Goal: Check status: Check status

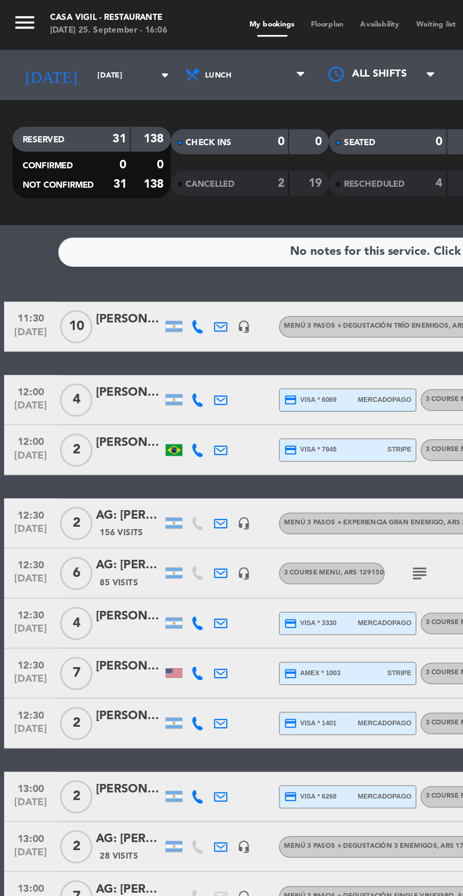
click at [51, 42] on input "[DATE]" at bounding box center [81, 42] width 60 height 15
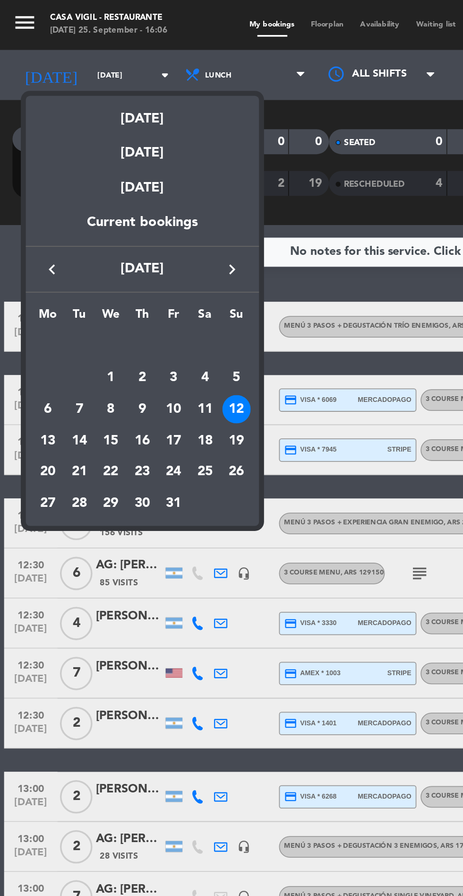
click at [117, 230] on div "11" at bounding box center [116, 232] width 16 height 16
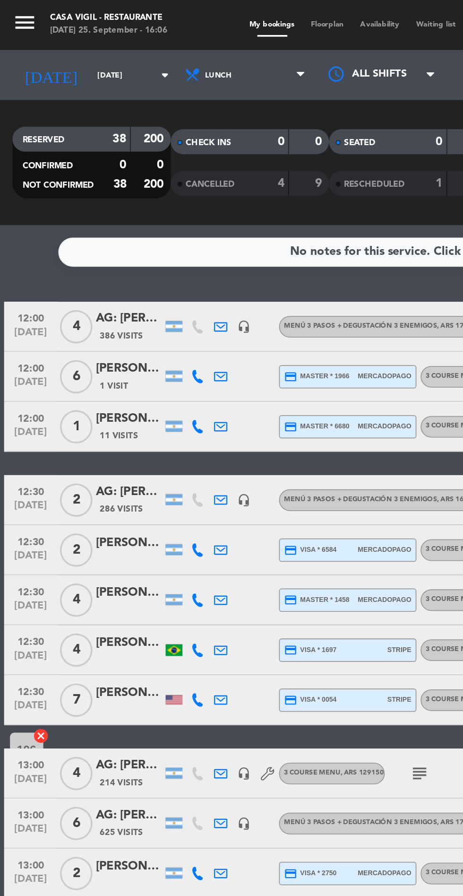
click at [51, 42] on input "[DATE]" at bounding box center [81, 42] width 60 height 15
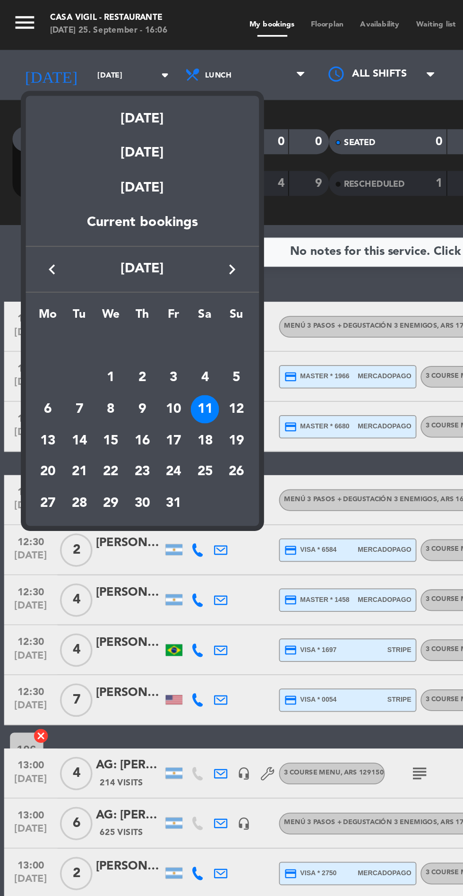
click at [25, 225] on div "6" at bounding box center [27, 232] width 16 height 16
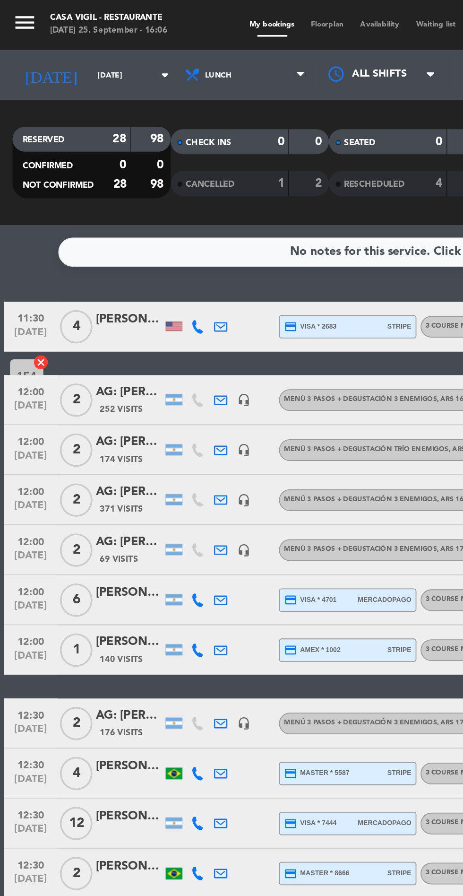
click at [51, 42] on input "[DATE]" at bounding box center [81, 42] width 60 height 15
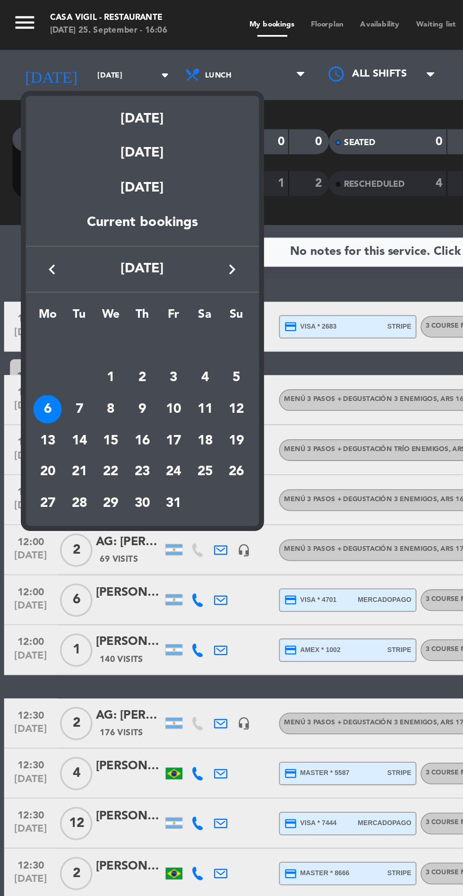
click at [47, 226] on div "7" at bounding box center [45, 232] width 16 height 16
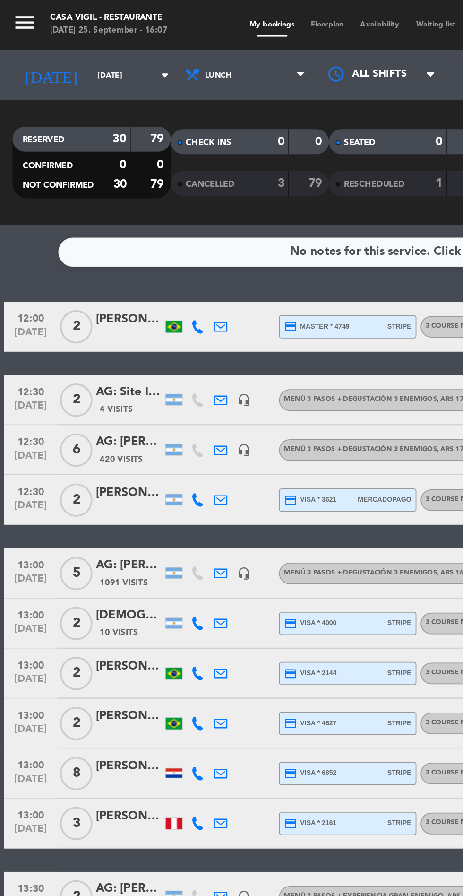
click at [53, 44] on input "[DATE]" at bounding box center [81, 42] width 60 height 15
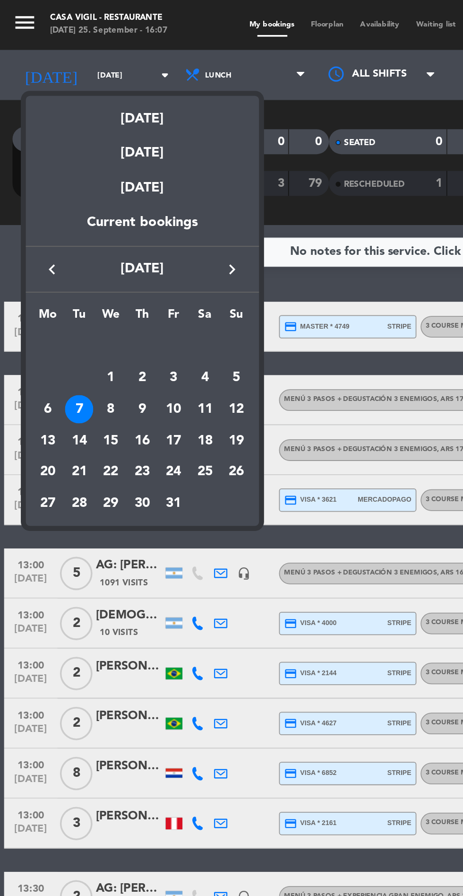
click at [62, 229] on div "8" at bounding box center [63, 232] width 16 height 16
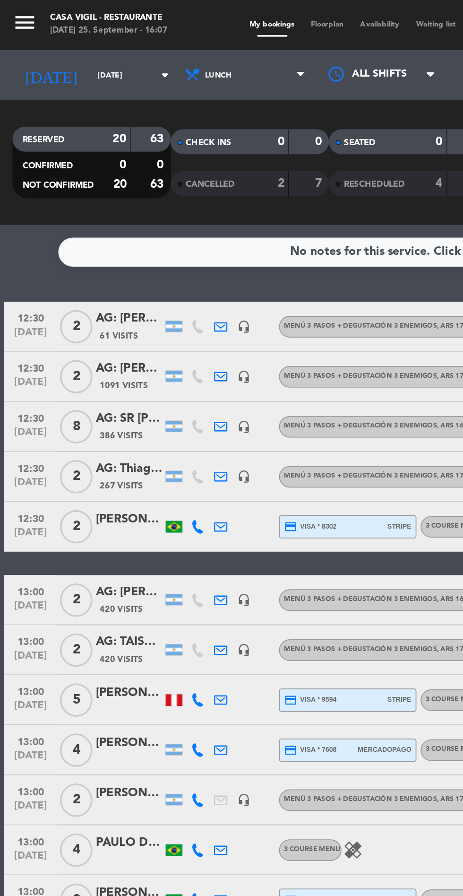
click at [51, 43] on input "[DATE]" at bounding box center [81, 42] width 60 height 15
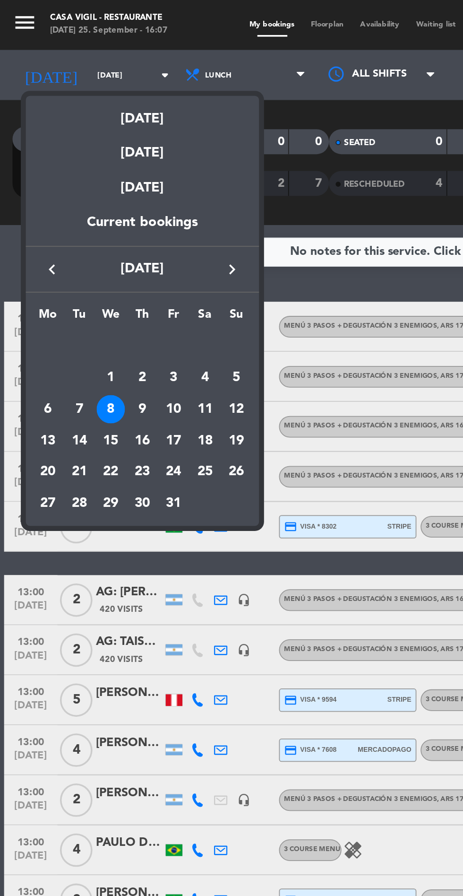
click at [79, 232] on div "9" at bounding box center [81, 232] width 16 height 16
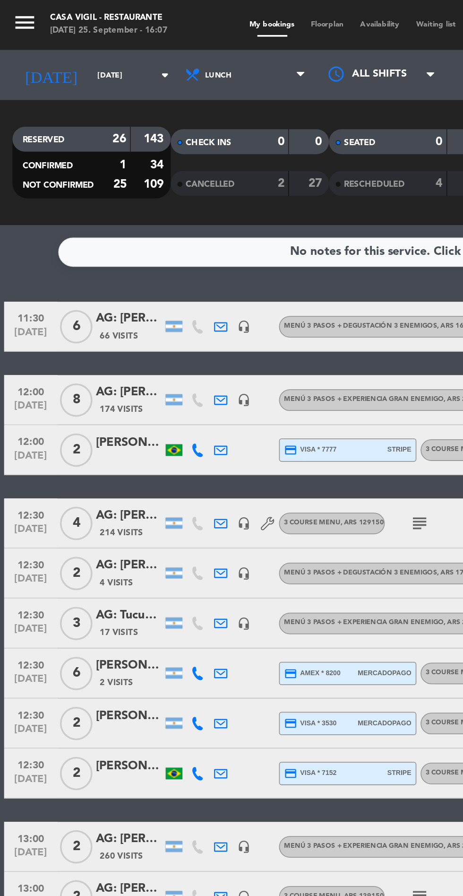
click at [51, 43] on input "[DATE]" at bounding box center [81, 42] width 60 height 15
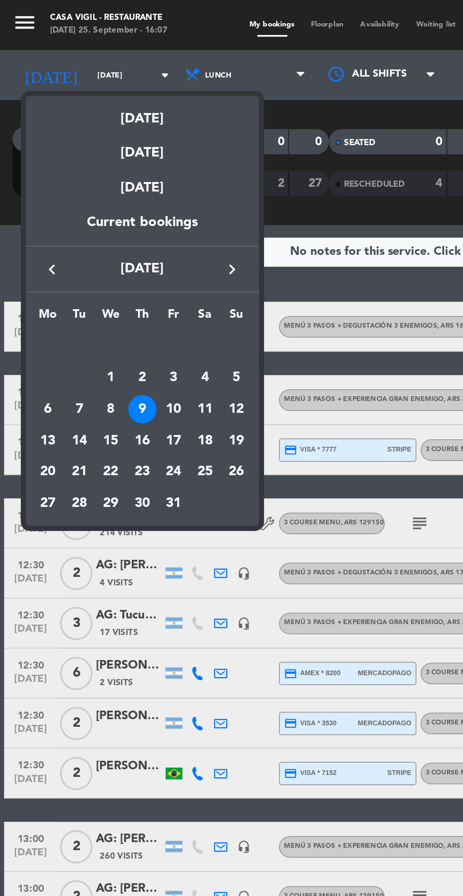
click at [96, 230] on div "10" at bounding box center [98, 232] width 16 height 16
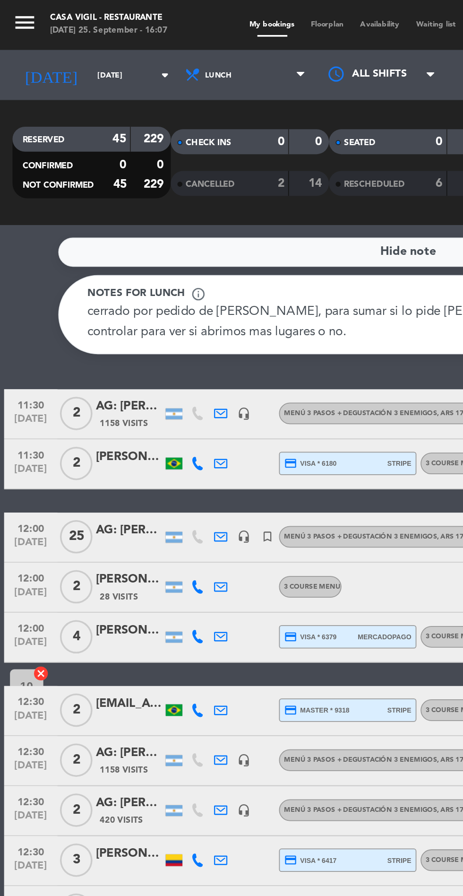
click at [51, 44] on input "[DATE]" at bounding box center [81, 42] width 60 height 15
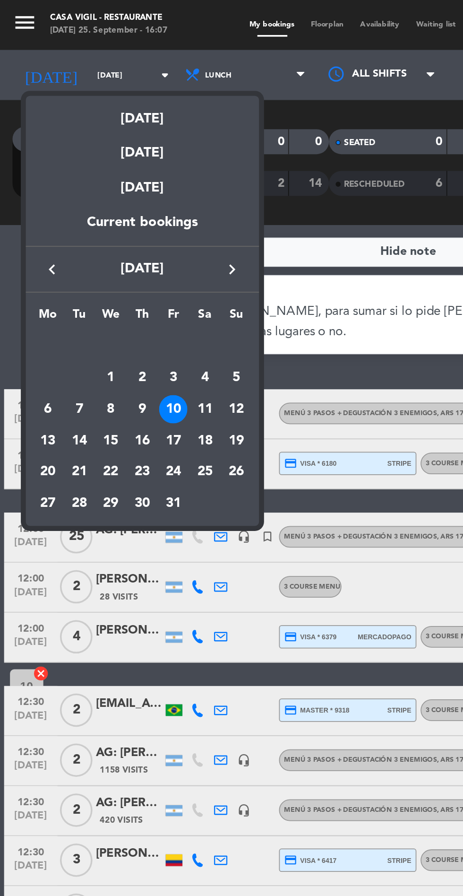
click at [119, 234] on div "11" at bounding box center [116, 232] width 16 height 16
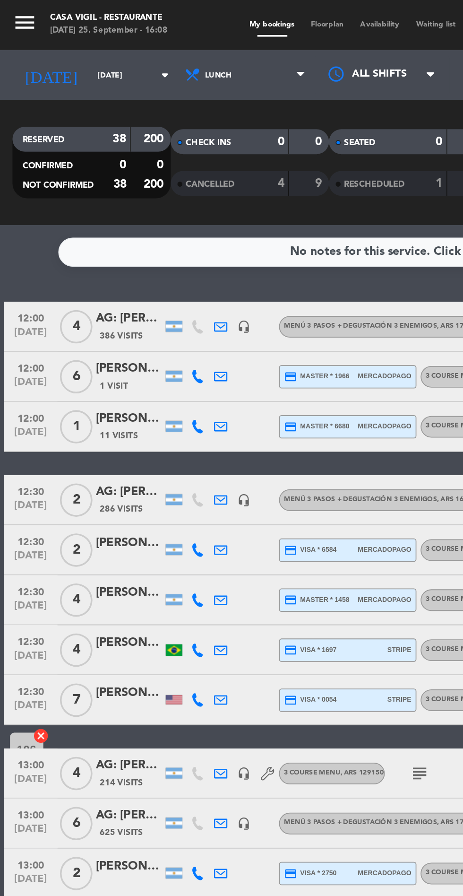
click at [57, 46] on input "[DATE]" at bounding box center [81, 42] width 60 height 15
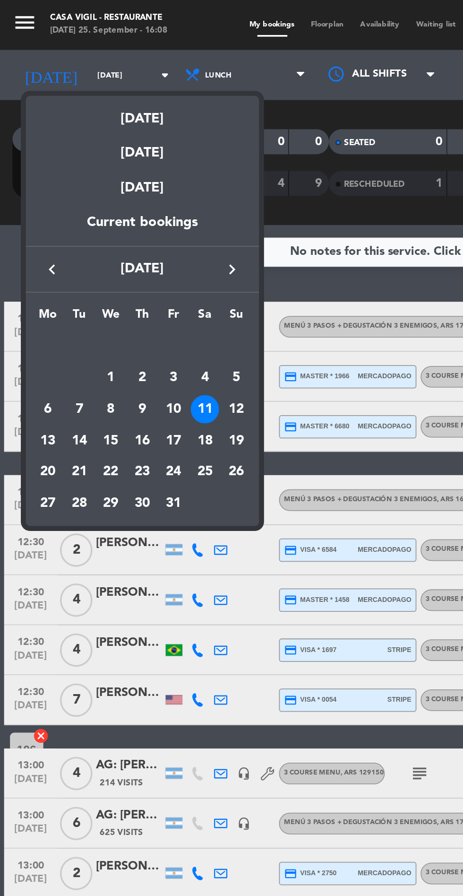
click at [136, 232] on div "12" at bounding box center [134, 232] width 16 height 16
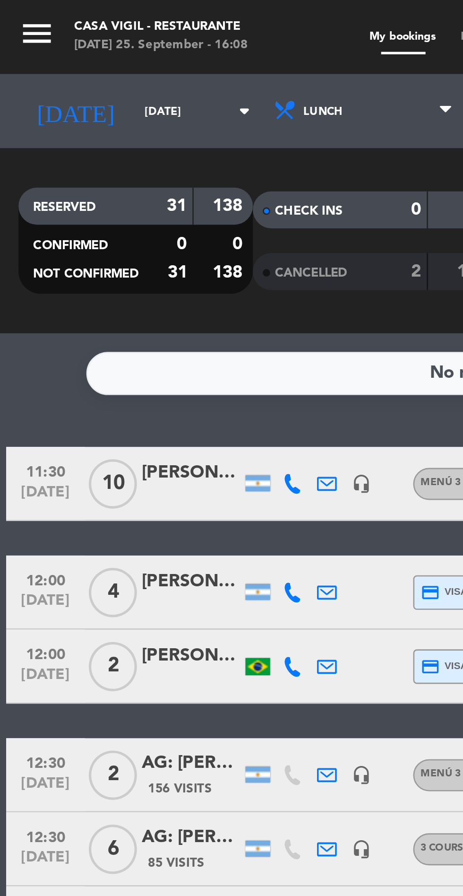
click at [51, 49] on input "[DATE]" at bounding box center [81, 42] width 60 height 15
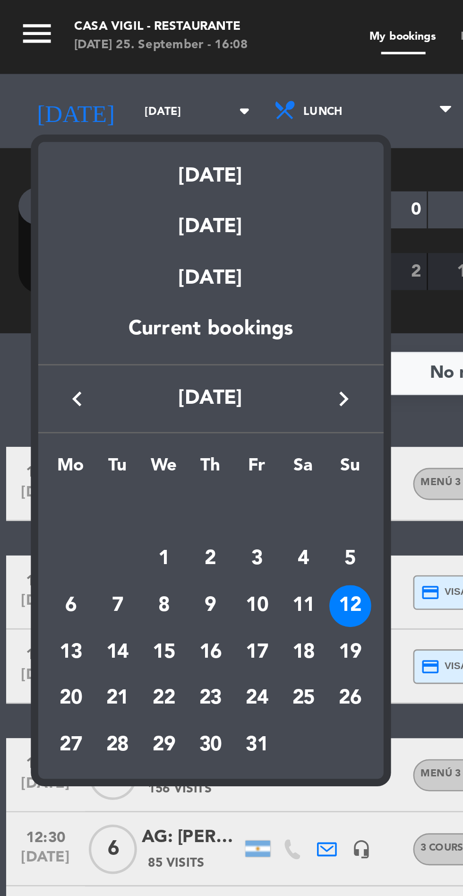
click at [24, 249] on div "13" at bounding box center [27, 250] width 16 height 16
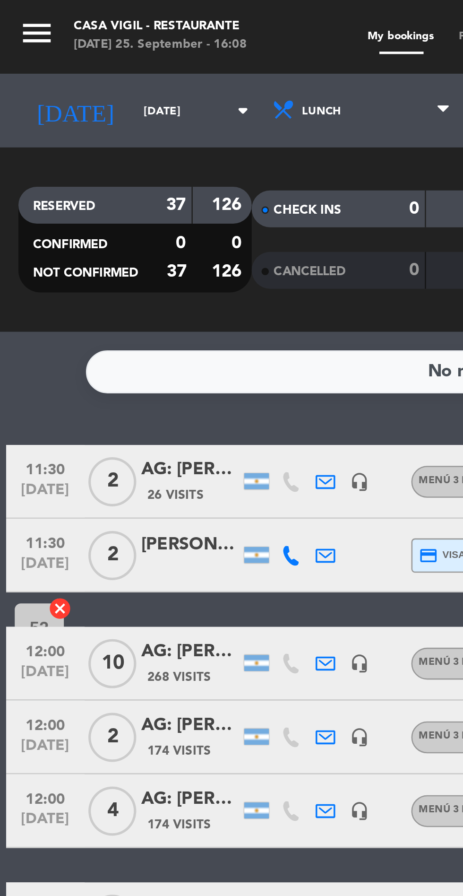
click at [64, 36] on input "[DATE]" at bounding box center [81, 42] width 60 height 15
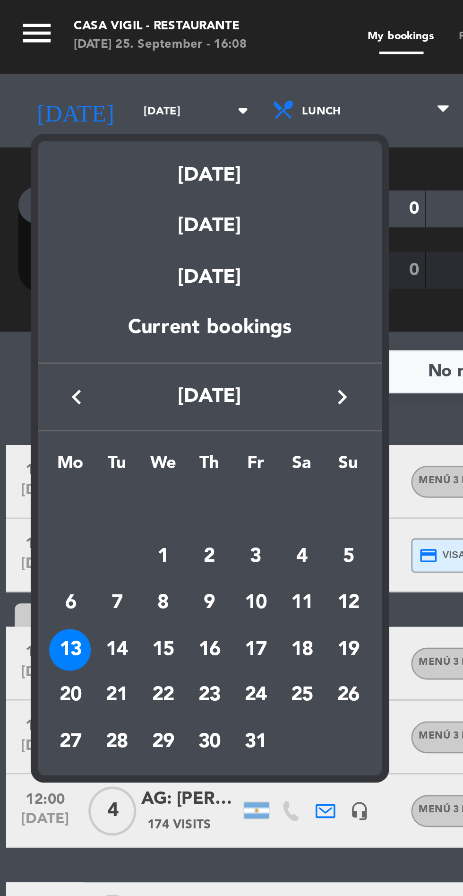
click at [45, 243] on div "14" at bounding box center [45, 250] width 16 height 16
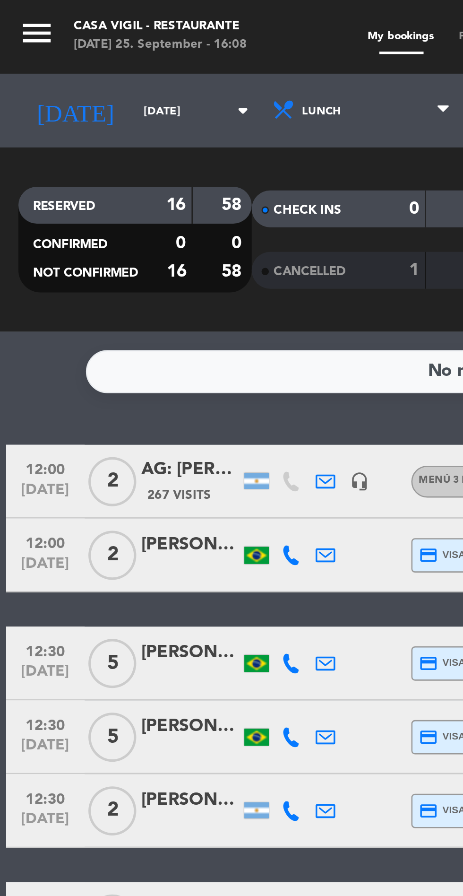
click at [52, 44] on input "[DATE]" at bounding box center [81, 42] width 60 height 15
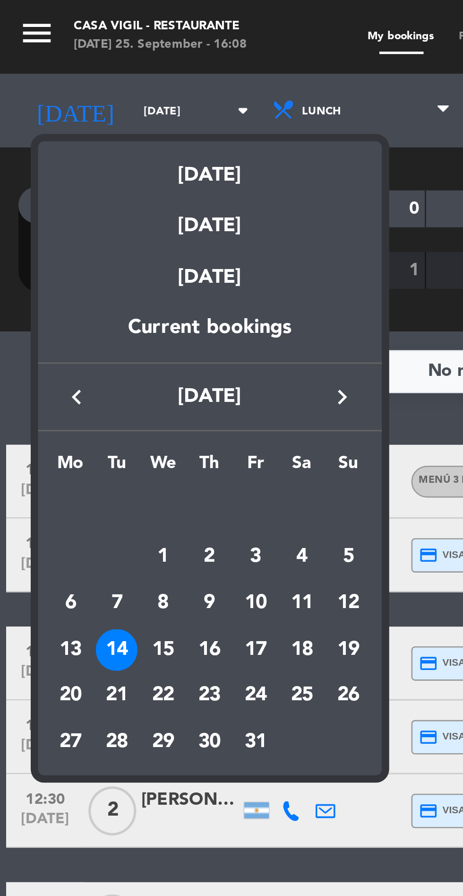
click at [62, 246] on div "15" at bounding box center [63, 250] width 16 height 16
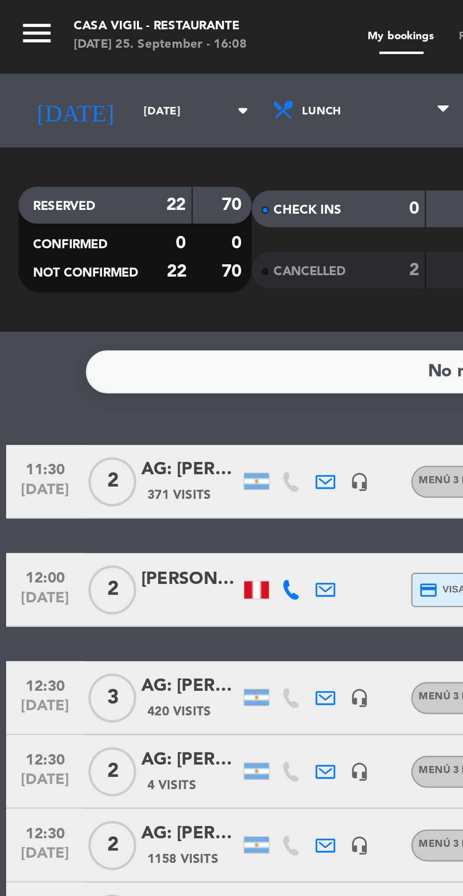
click at [57, 45] on input "[DATE]" at bounding box center [81, 42] width 60 height 15
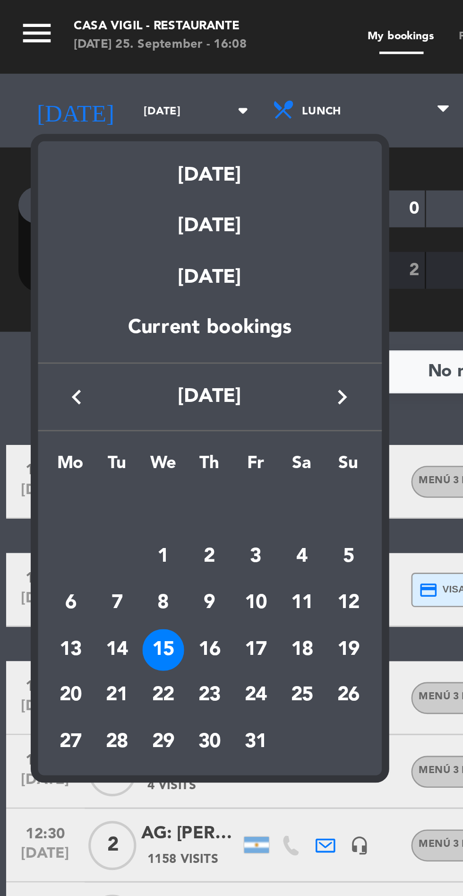
click at [80, 248] on div "16" at bounding box center [81, 250] width 16 height 16
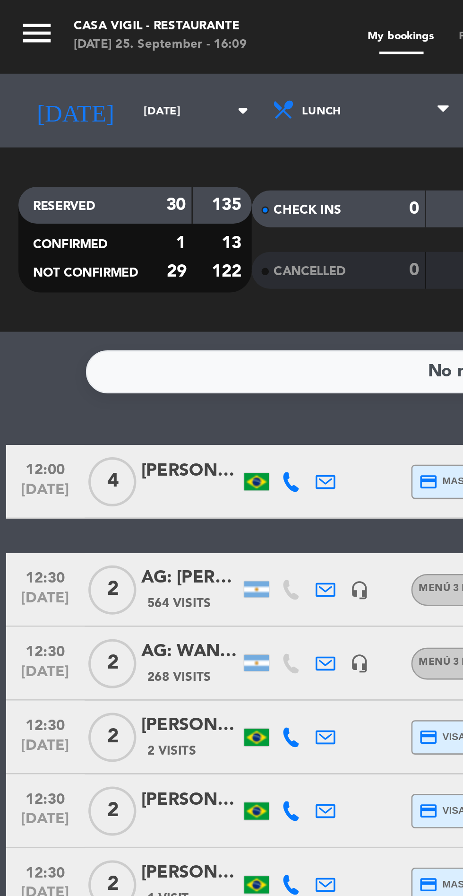
click at [52, 44] on input "[DATE]" at bounding box center [81, 42] width 60 height 15
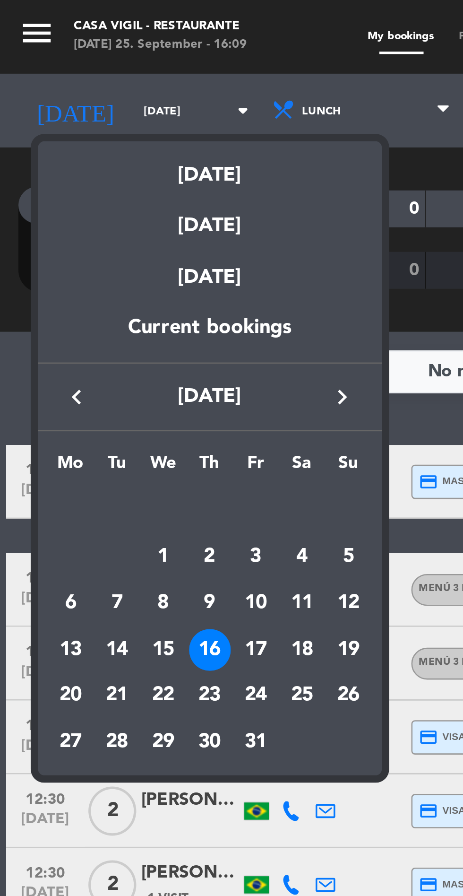
click at [98, 248] on div "17" at bounding box center [98, 250] width 16 height 16
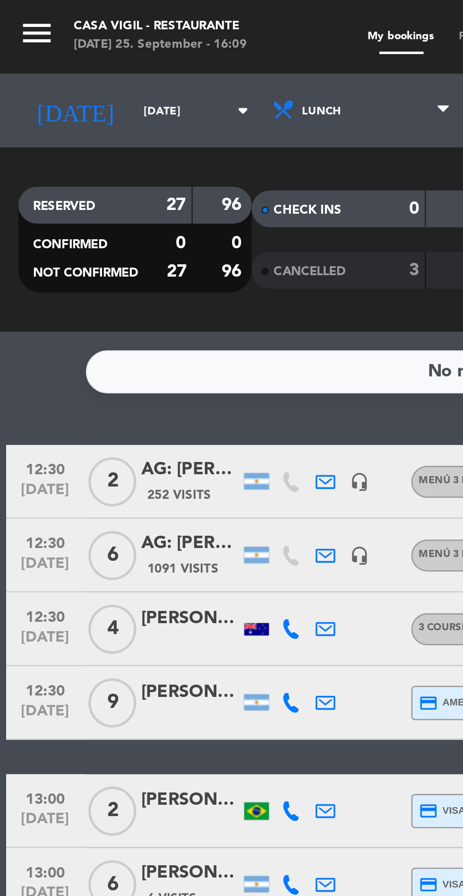
click at [54, 47] on input "[DATE]" at bounding box center [81, 42] width 60 height 15
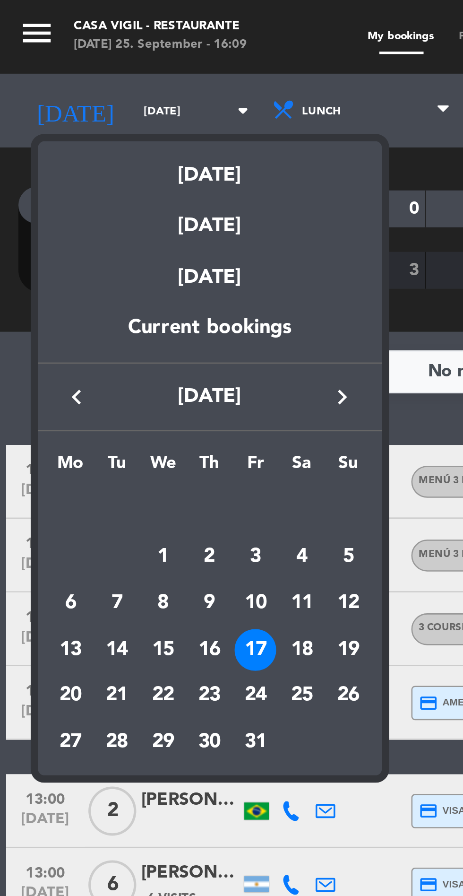
click at [112, 252] on div "18" at bounding box center [116, 250] width 16 height 16
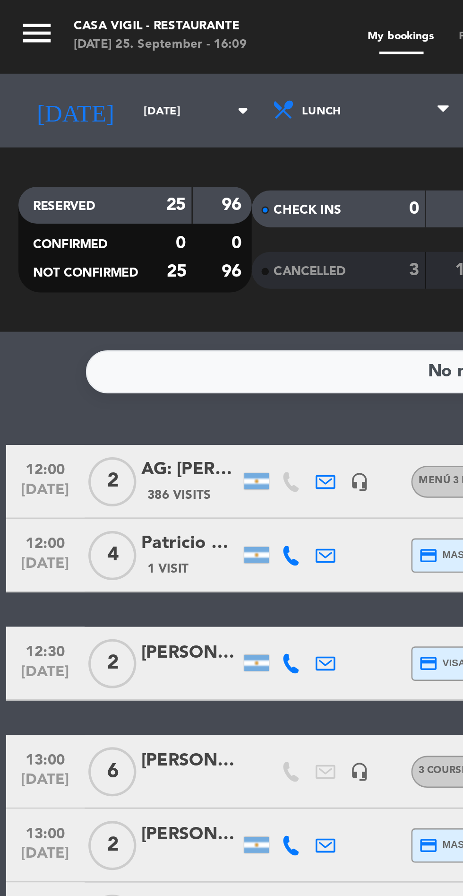
click at [51, 48] on input "[DATE]" at bounding box center [81, 42] width 60 height 15
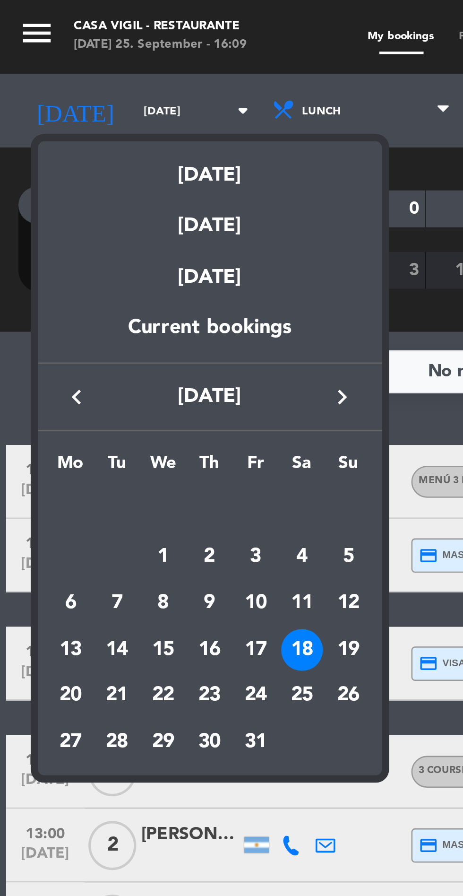
click at [132, 247] on div "19" at bounding box center [134, 250] width 16 height 16
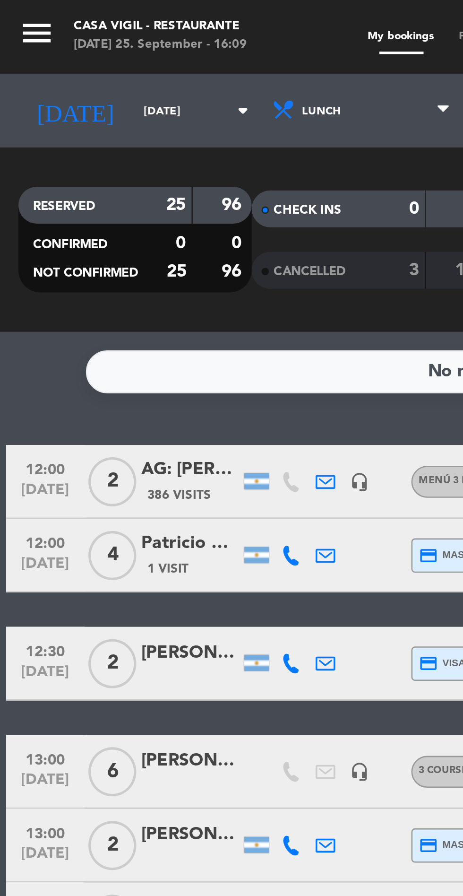
type input "[DATE]"
